Goal: Task Accomplishment & Management: Complete application form

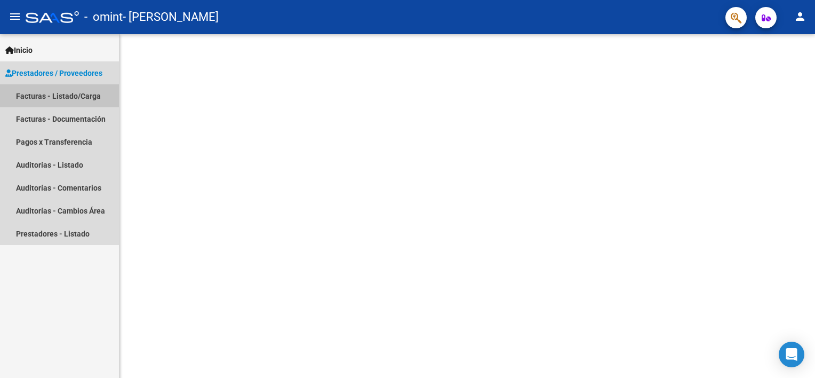
click at [35, 89] on link "Facturas - Listado/Carga" at bounding box center [59, 95] width 119 height 23
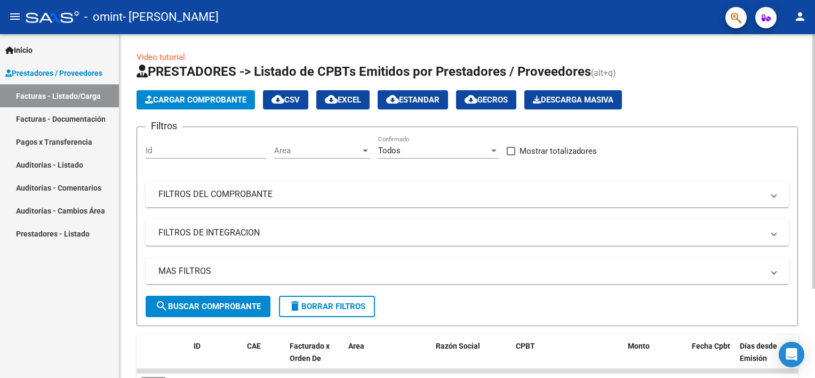
click at [309, 256] on div "Filtros Id Area Area Todos Confirmado Mostrar totalizadores FILTROS DEL COMPROB…" at bounding box center [468, 216] width 644 height 160
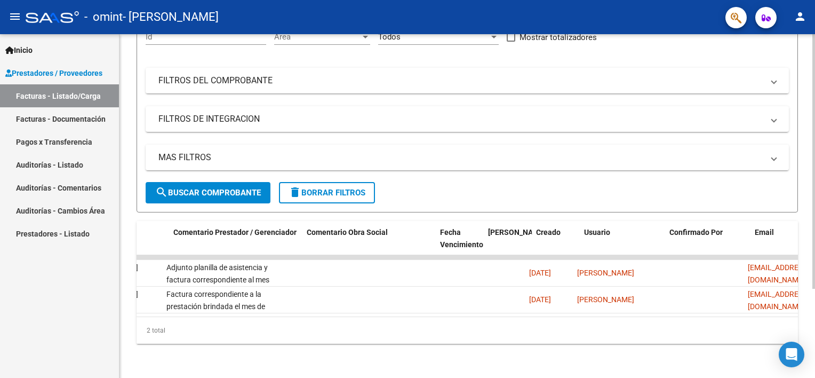
scroll to position [0, 1588]
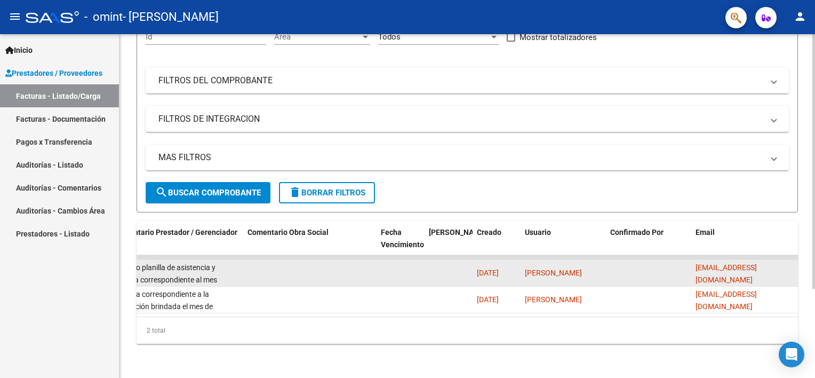
click at [491, 269] on span "[DATE]" at bounding box center [488, 272] width 22 height 9
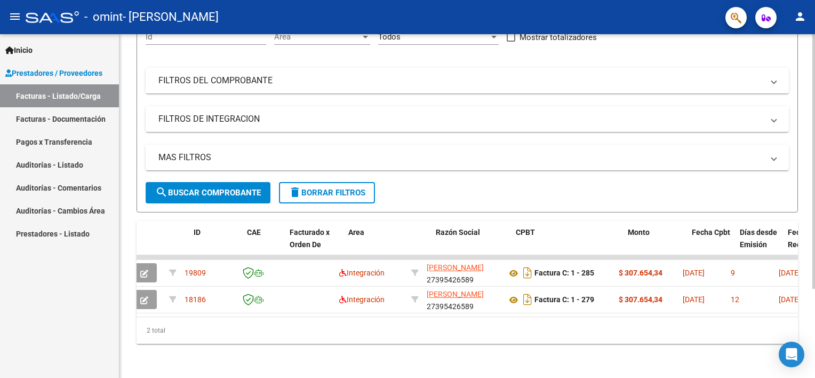
scroll to position [0, 0]
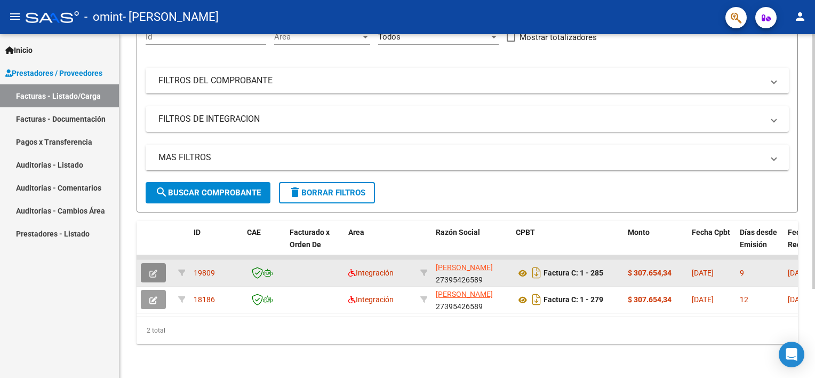
click at [156, 270] on icon "button" at bounding box center [153, 274] width 8 height 8
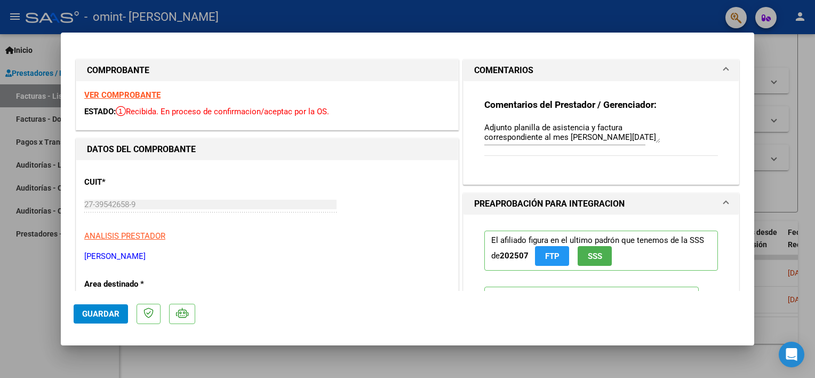
click at [795, 171] on div at bounding box center [407, 189] width 815 height 378
type input "$ 0,00"
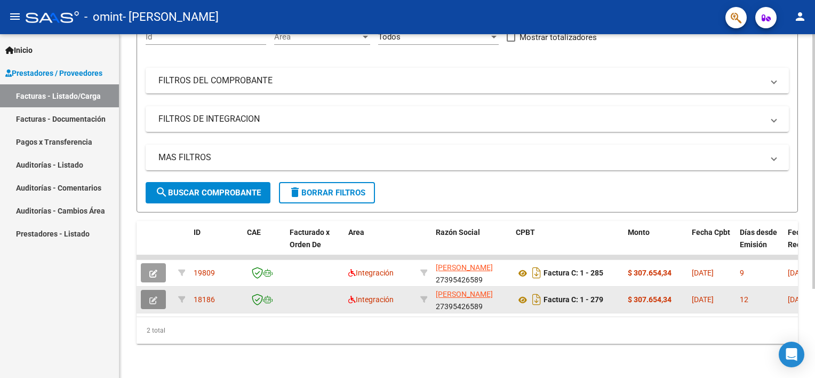
click at [162, 290] on button "button" at bounding box center [153, 299] width 25 height 19
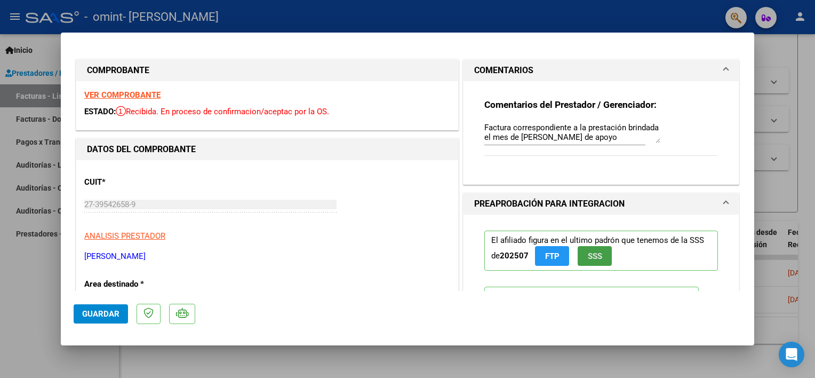
click at [596, 252] on span "SSS" at bounding box center [595, 256] width 14 height 10
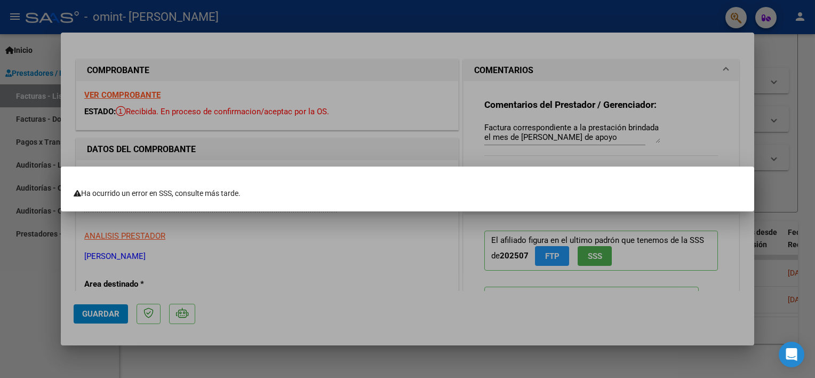
click at [427, 266] on div at bounding box center [407, 189] width 815 height 378
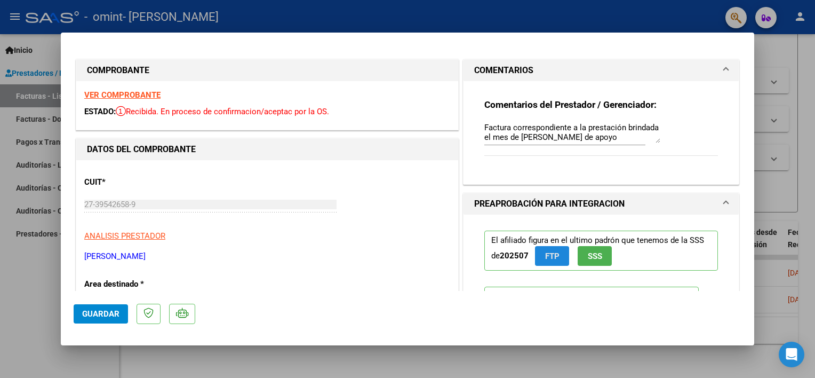
click at [545, 258] on span "FTP" at bounding box center [552, 256] width 14 height 10
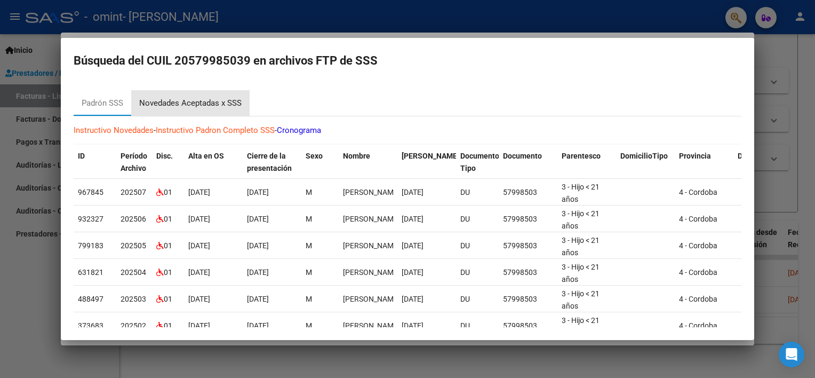
click at [197, 100] on div "Novedades Aceptadas x SSS" at bounding box center [190, 103] width 102 height 12
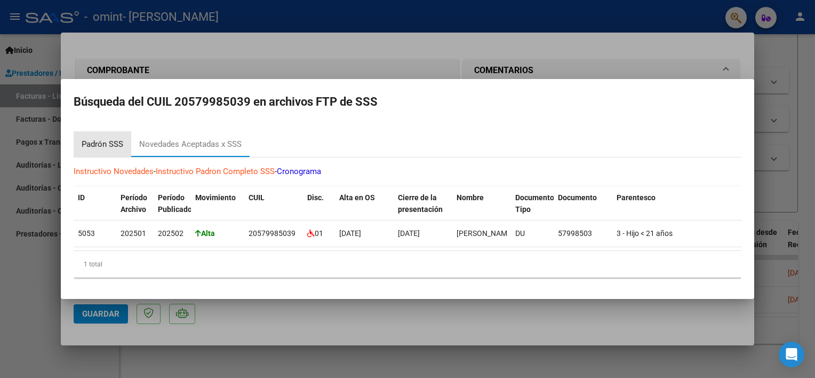
click at [109, 138] on div "Padrón SSS" at bounding box center [103, 144] width 42 height 12
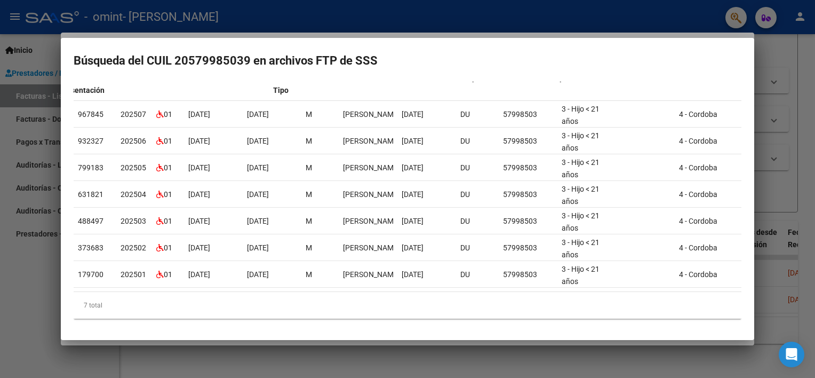
scroll to position [0, 584]
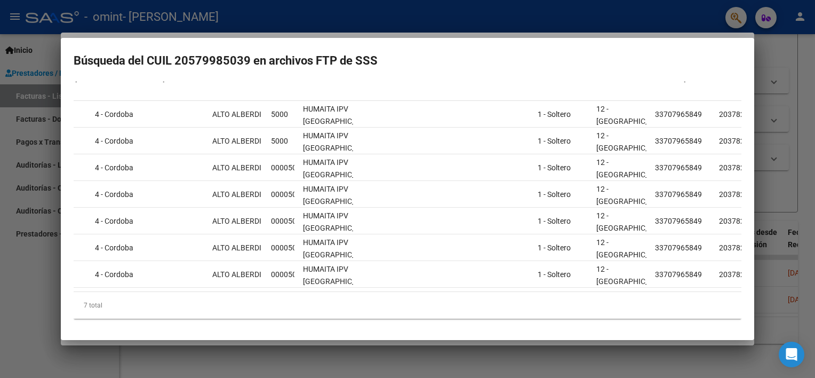
click at [692, 294] on div "7 total" at bounding box center [408, 305] width 668 height 27
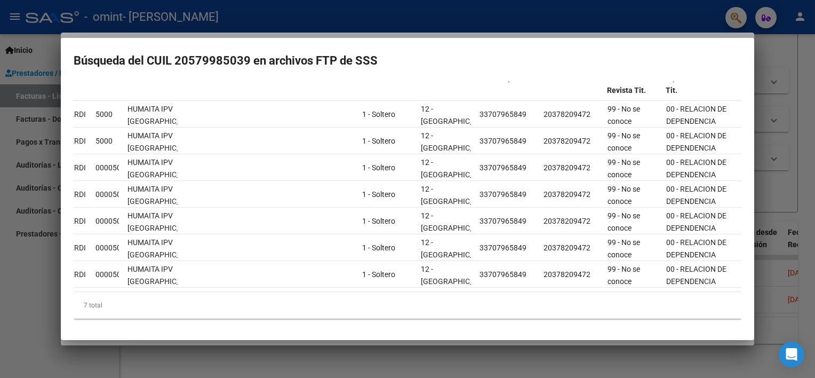
scroll to position [0, 0]
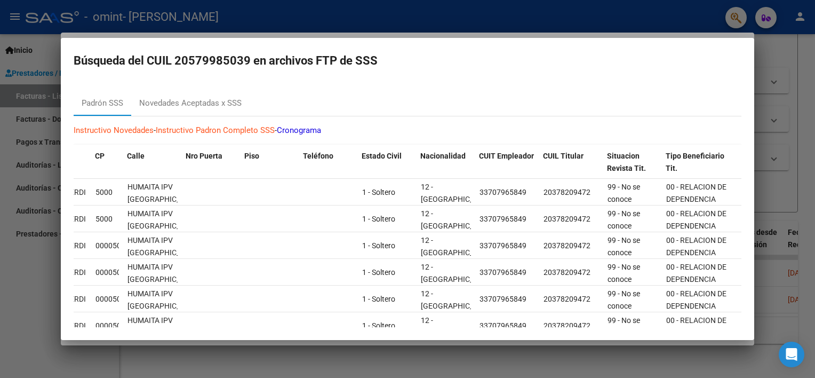
click at [772, 60] on div at bounding box center [407, 189] width 815 height 378
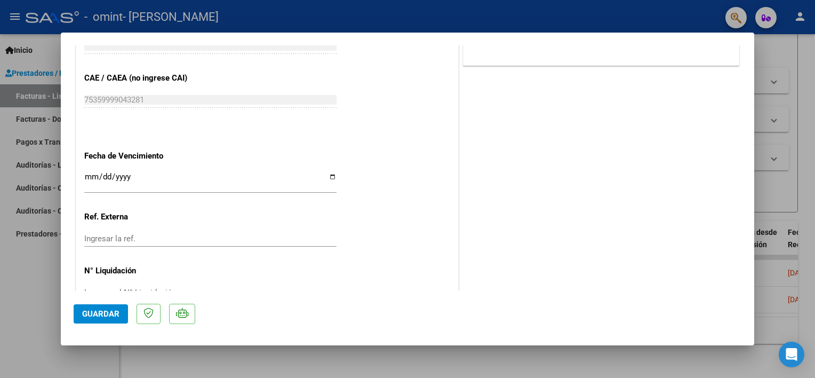
scroll to position [669, 0]
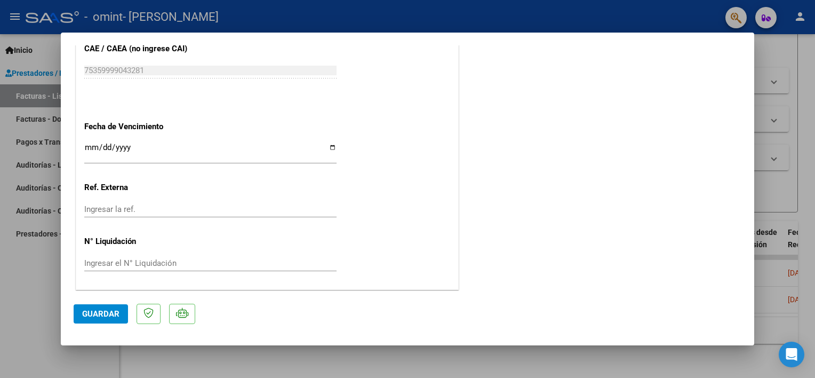
click at [810, 134] on div at bounding box center [407, 189] width 815 height 378
type input "$ 0,00"
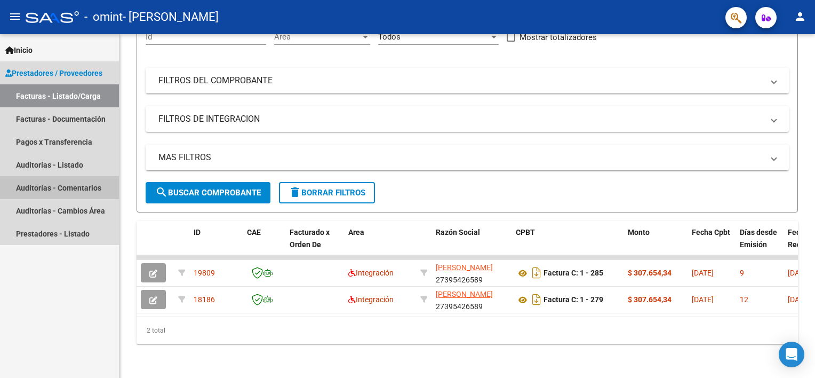
click at [84, 193] on link "Auditorías - Comentarios" at bounding box center [59, 187] width 119 height 23
